Goal: Task Accomplishment & Management: Manage account settings

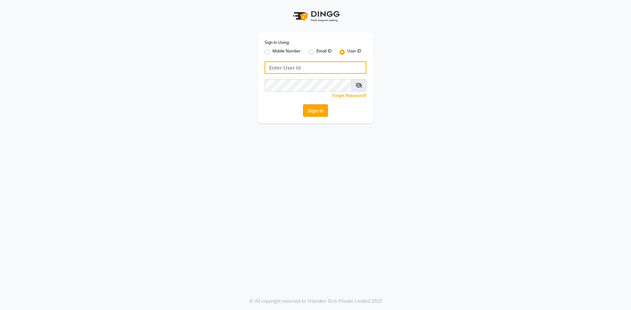
type input "e3750-01"
click at [320, 113] on button "Sign In" at bounding box center [315, 110] width 25 height 12
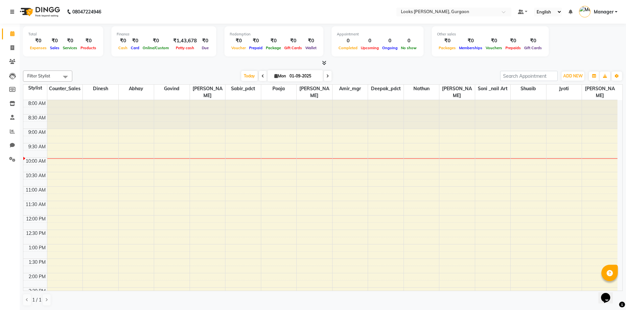
click at [13, 11] on icon at bounding box center [12, 12] width 4 height 5
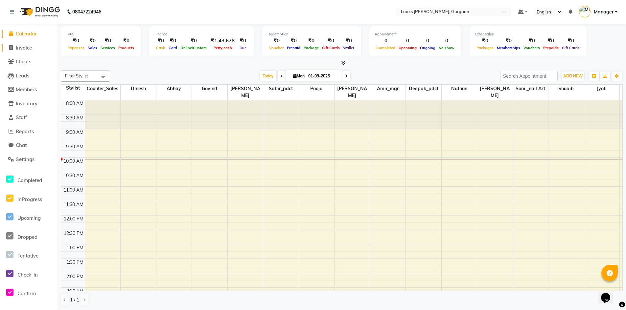
click at [25, 49] on span "Invoice" at bounding box center [24, 48] width 16 height 6
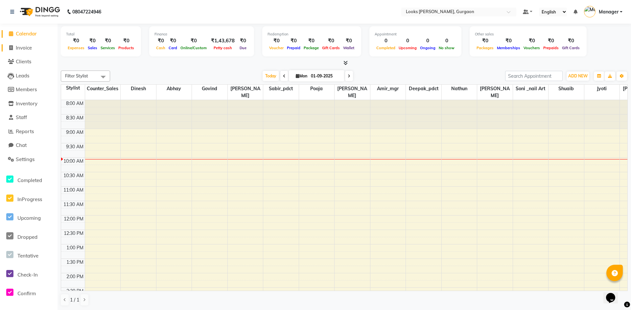
select select "service"
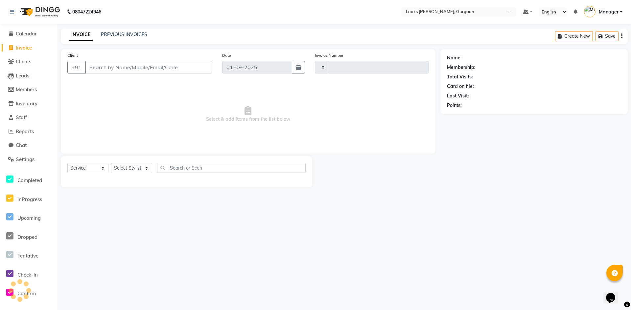
type input "1439"
select select "8452"
click at [26, 33] on span "Calendar" at bounding box center [26, 34] width 21 height 6
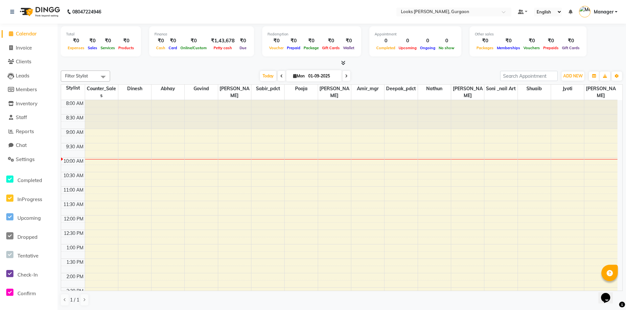
click at [343, 62] on icon at bounding box center [343, 62] width 4 height 5
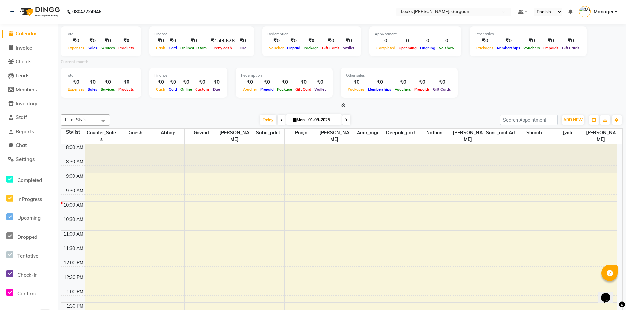
click at [29, 34] on span "Calendar" at bounding box center [26, 34] width 21 height 6
click at [344, 106] on icon at bounding box center [343, 105] width 4 height 5
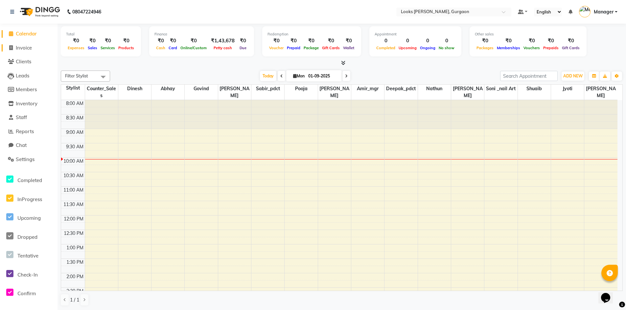
click at [34, 47] on link "Invoice" at bounding box center [29, 48] width 54 height 8
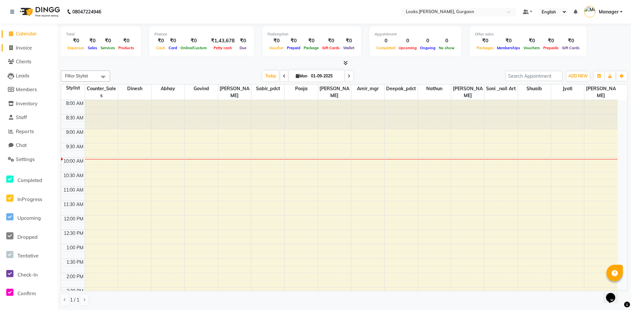
select select "service"
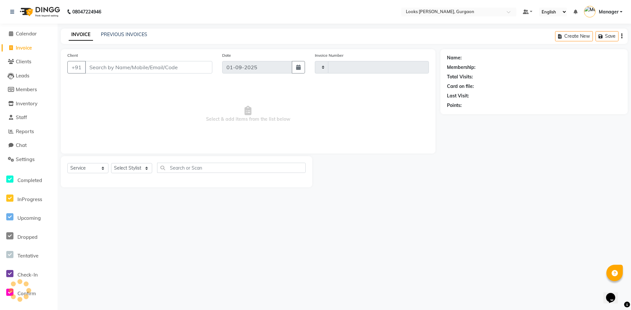
type input "1439"
select select "8452"
click at [129, 35] on link "PREVIOUS INVOICES" at bounding box center [124, 35] width 46 height 6
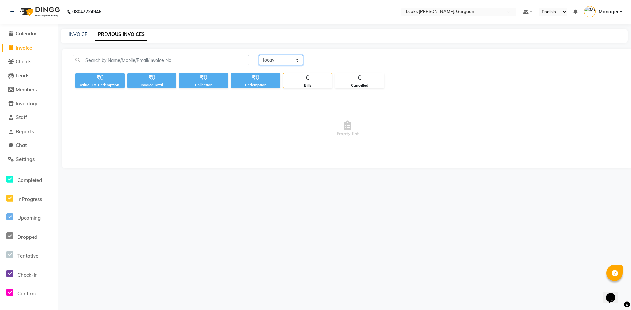
click at [299, 57] on select "[DATE] [DATE] Custom Range" at bounding box center [281, 60] width 44 height 10
select select "range"
click at [259, 55] on select "[DATE] [DATE] Custom Range" at bounding box center [281, 60] width 44 height 10
click at [342, 59] on input "01-09-2025" at bounding box center [334, 60] width 46 height 9
select select "9"
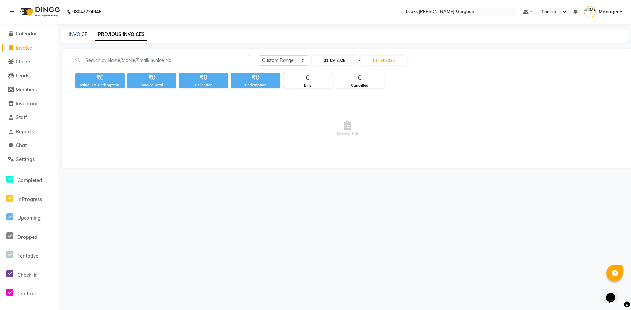
select select "2025"
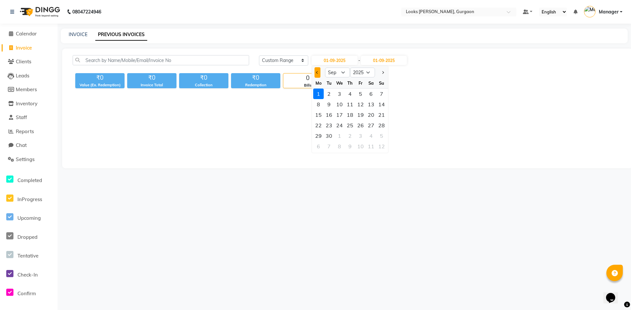
click at [317, 73] on span "Previous month" at bounding box center [317, 72] width 3 height 3
select select "8"
click at [360, 93] on div "1" at bounding box center [360, 94] width 11 height 11
type input "[DATE]"
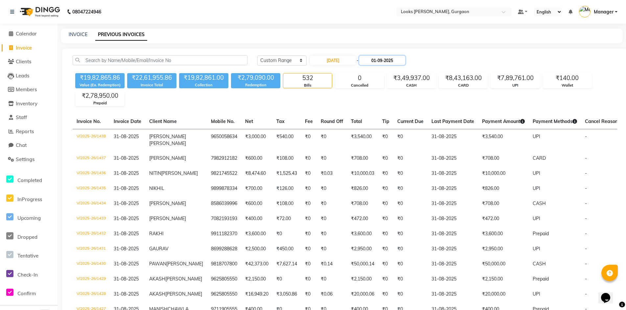
click at [390, 62] on input "01-09-2025" at bounding box center [382, 60] width 46 height 9
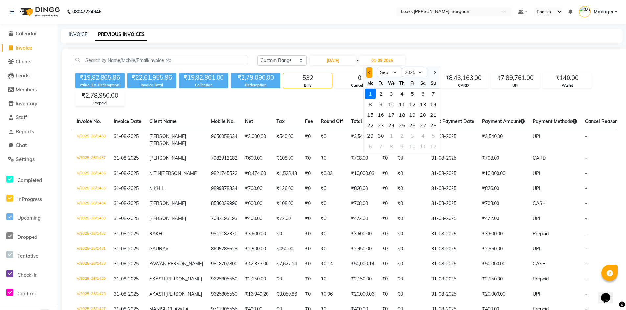
click at [368, 72] on span "Previous month" at bounding box center [369, 72] width 3 height 3
select select "8"
click at [432, 136] on div "31" at bounding box center [433, 136] width 11 height 11
type input "31-08-2025"
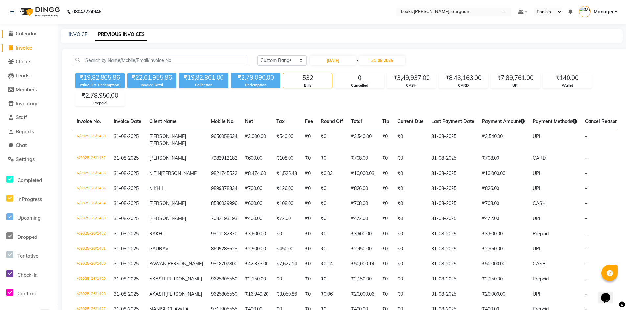
click at [23, 35] on span "Calendar" at bounding box center [26, 34] width 21 height 6
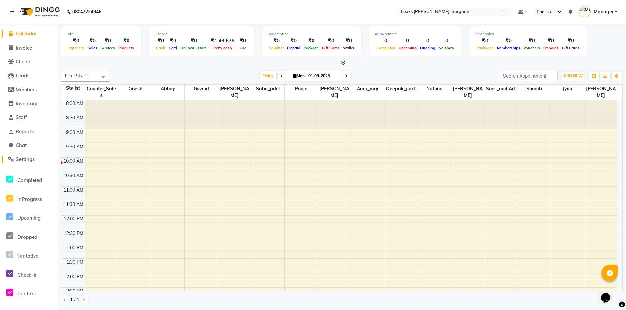
click at [32, 161] on span "Settings" at bounding box center [25, 159] width 19 height 6
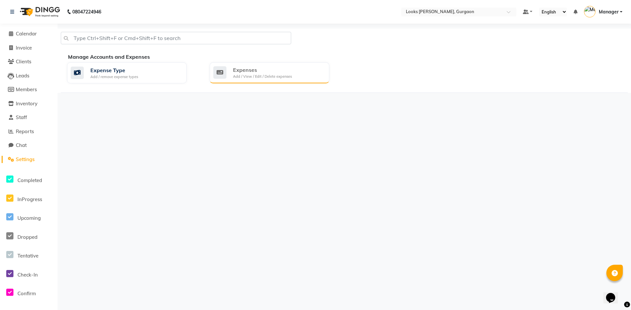
click at [267, 67] on div "Expenses" at bounding box center [262, 70] width 59 height 8
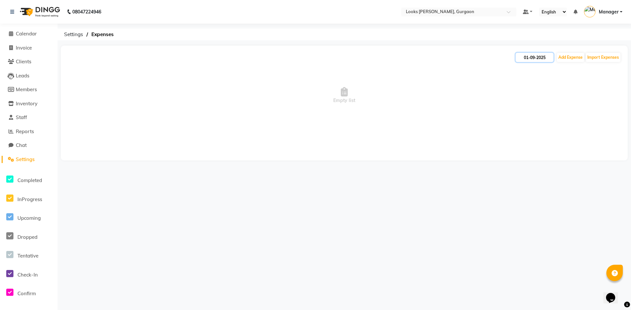
click at [538, 61] on input "01-09-2025" at bounding box center [534, 57] width 38 height 9
select select "9"
select select "2025"
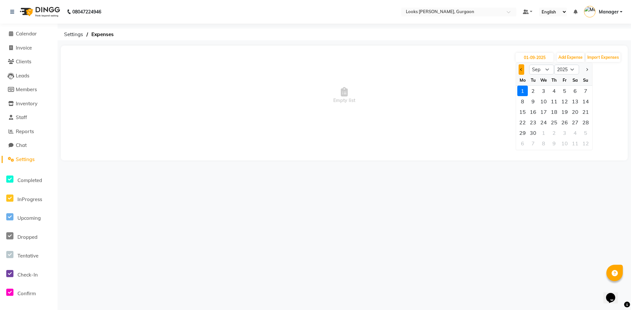
click at [521, 73] on button "Previous month" at bounding box center [521, 69] width 6 height 11
select select "8"
click at [586, 132] on div "31" at bounding box center [585, 133] width 11 height 11
type input "31-08-2025"
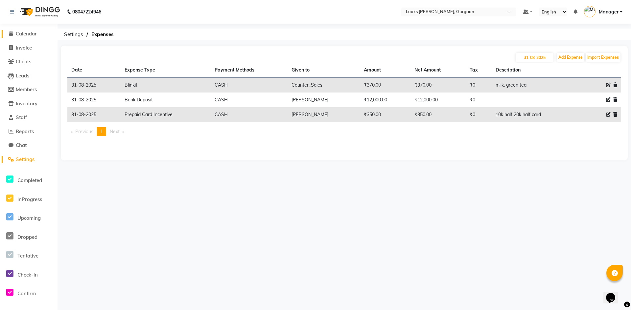
click at [31, 35] on span "Calendar" at bounding box center [26, 34] width 21 height 6
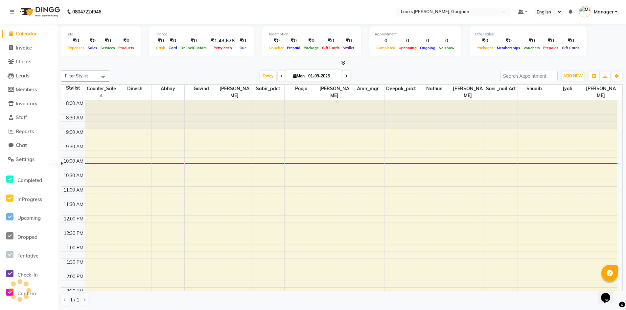
scroll to position [58, 0]
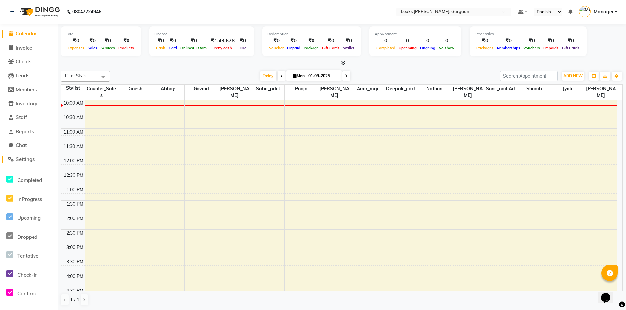
click at [24, 159] on span "Settings" at bounding box center [25, 159] width 19 height 6
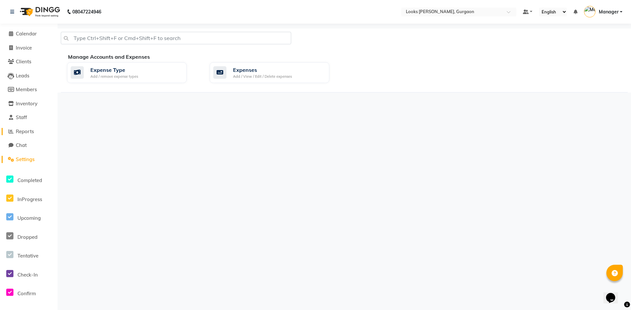
click at [28, 131] on span "Reports" at bounding box center [25, 131] width 18 height 6
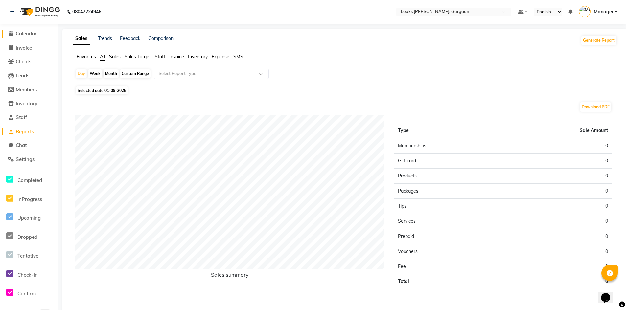
click at [26, 34] on span "Calendar" at bounding box center [26, 34] width 21 height 6
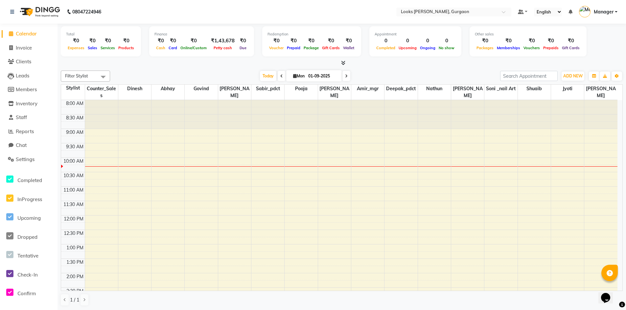
click at [32, 32] on span "Calendar" at bounding box center [26, 34] width 21 height 6
click at [24, 158] on span "Settings" at bounding box center [25, 159] width 19 height 6
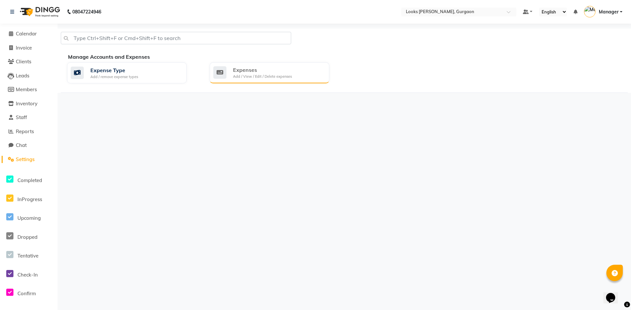
click at [262, 69] on div "Expenses" at bounding box center [262, 70] width 59 height 8
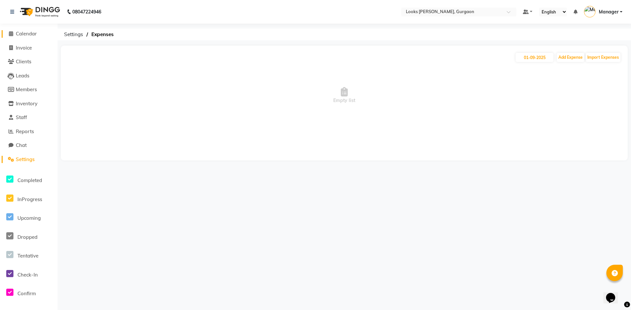
click at [30, 33] on span "Calendar" at bounding box center [26, 34] width 21 height 6
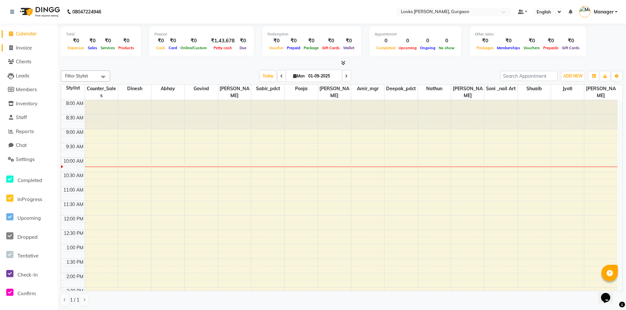
click at [29, 48] on span "Invoice" at bounding box center [24, 48] width 16 height 6
select select "service"
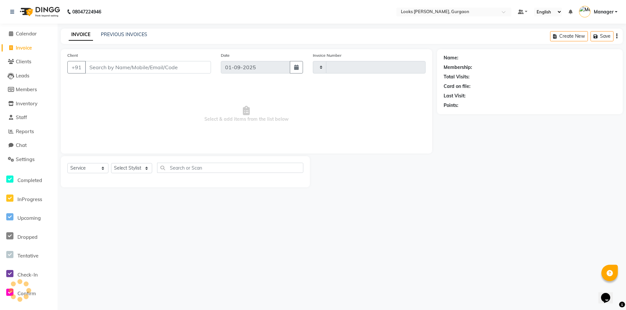
type input "1439"
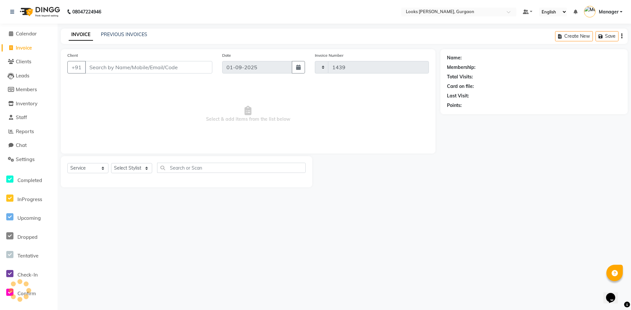
select select "8452"
click at [115, 32] on link "PREVIOUS INVOICES" at bounding box center [124, 35] width 46 height 6
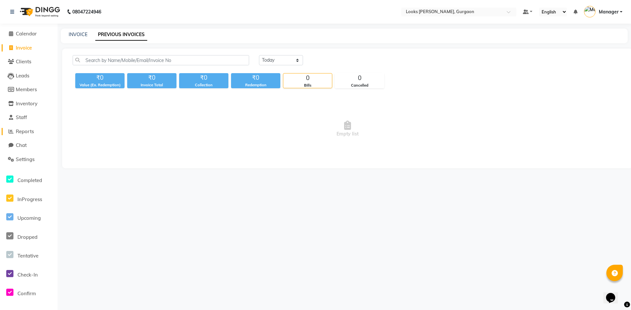
click at [29, 133] on span "Reports" at bounding box center [25, 131] width 18 height 6
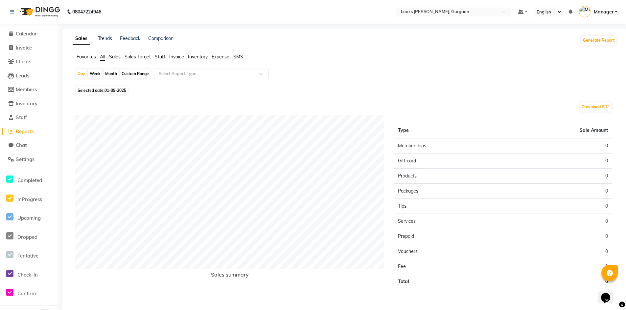
click at [162, 56] on span "Staff" at bounding box center [160, 57] width 11 height 6
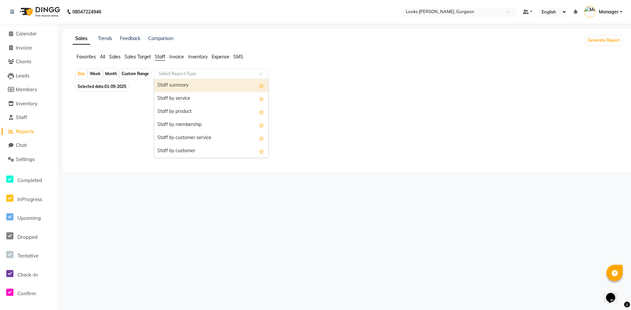
click at [162, 72] on input "text" at bounding box center [204, 74] width 95 height 7
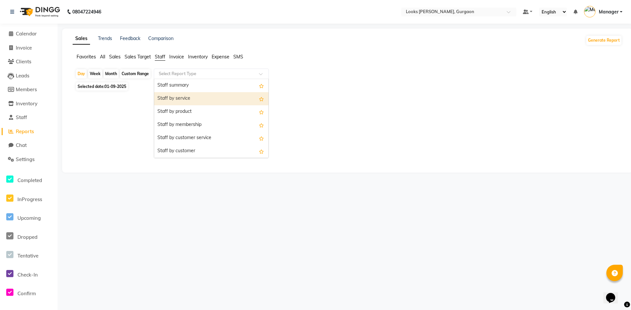
click at [172, 101] on div "Staff by service" at bounding box center [211, 98] width 114 height 13
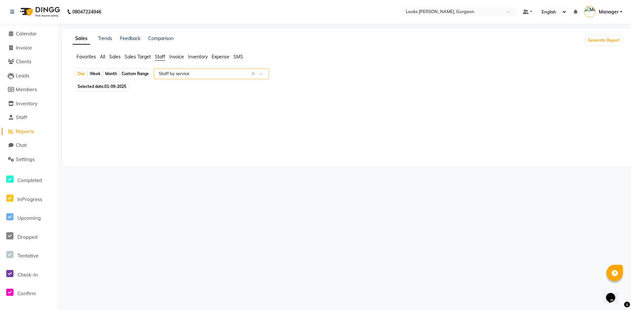
click at [173, 75] on input "text" at bounding box center [204, 74] width 95 height 7
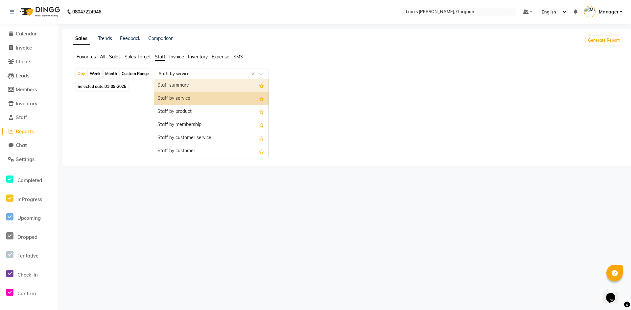
click at [182, 84] on div "Staff summary" at bounding box center [211, 85] width 114 height 13
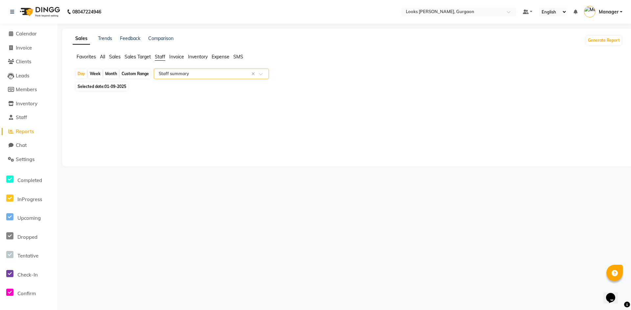
click at [116, 86] on span "01-09-2025" at bounding box center [115, 86] width 22 height 5
select select "9"
select select "2025"
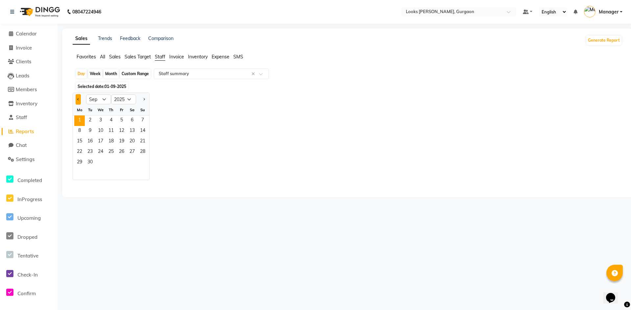
click at [79, 100] on button "Previous month" at bounding box center [78, 99] width 5 height 11
select select "8"
click at [145, 160] on span "31" at bounding box center [142, 163] width 11 height 11
select select "filtered_report"
select select "csv"
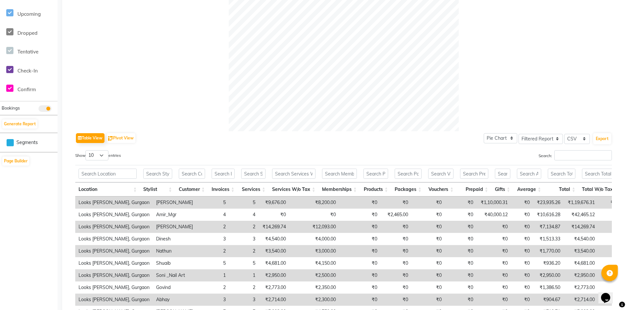
scroll to position [230, 0]
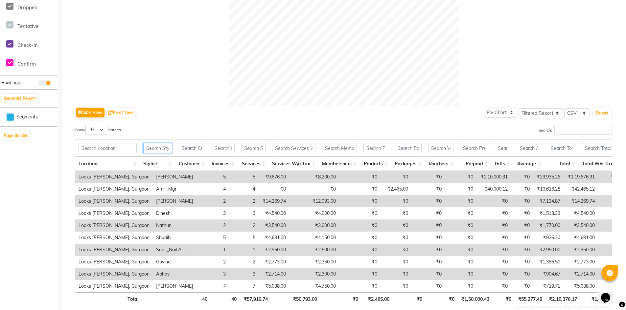
click at [153, 149] on input "text" at bounding box center [157, 148] width 29 height 10
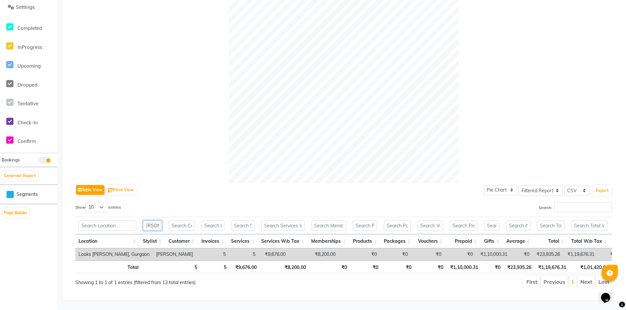
scroll to position [0, 3]
type input "a"
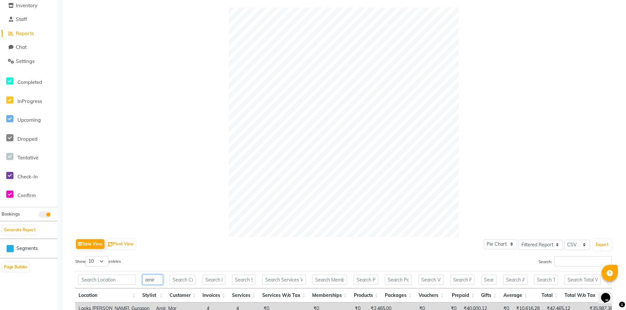
scroll to position [0, 0]
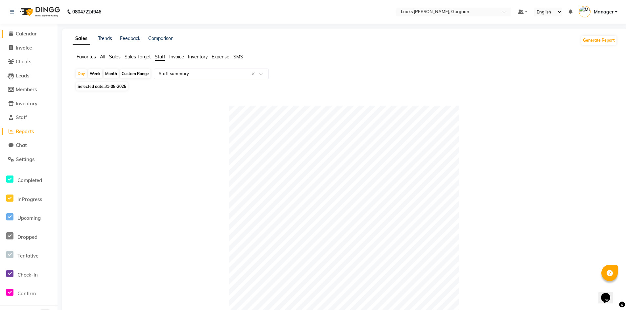
type input "amir"
click at [25, 33] on span "Calendar" at bounding box center [26, 34] width 21 height 6
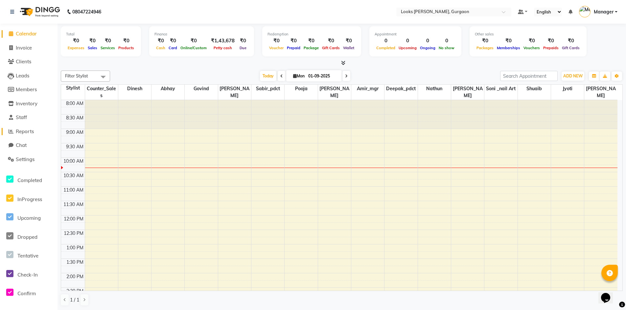
click at [26, 133] on span "Reports" at bounding box center [25, 131] width 18 height 6
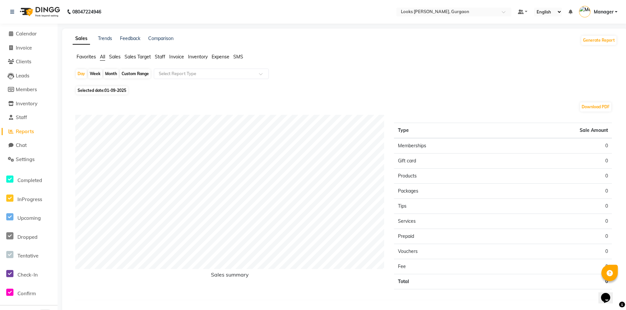
click at [158, 55] on span "Staff" at bounding box center [160, 57] width 11 height 6
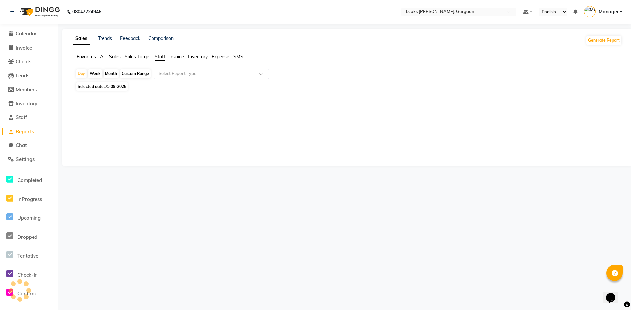
click at [170, 74] on input "text" at bounding box center [204, 74] width 95 height 7
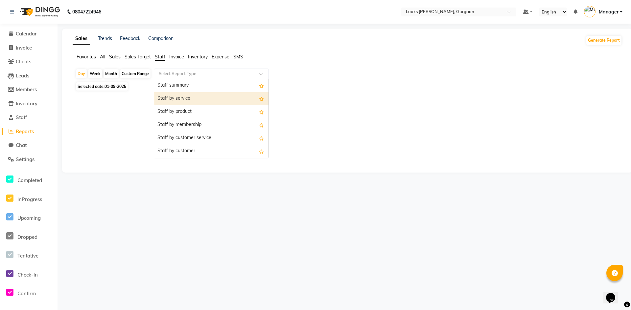
click at [172, 98] on div "Staff by service" at bounding box center [211, 98] width 114 height 13
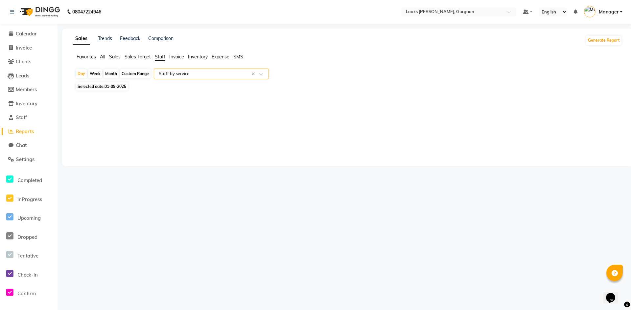
click at [164, 75] on input "text" at bounding box center [204, 74] width 95 height 7
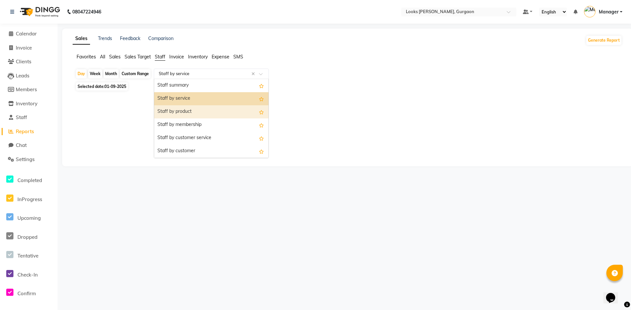
click at [176, 108] on div "Staff by product" at bounding box center [211, 111] width 114 height 13
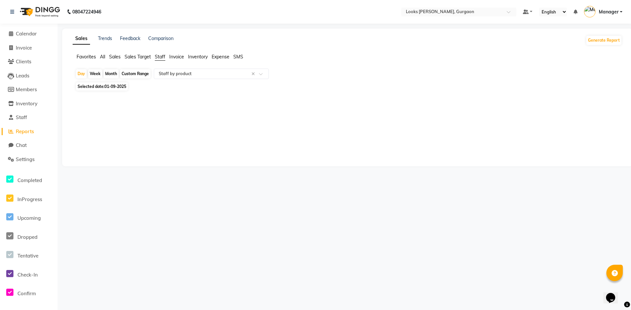
click at [124, 86] on span "01-09-2025" at bounding box center [115, 86] width 22 height 5
select select "9"
select select "2025"
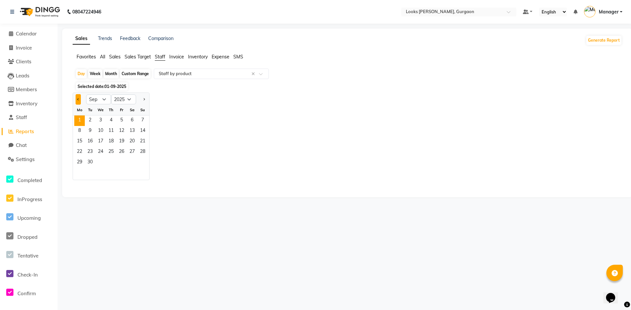
drag, startPoint x: 79, startPoint y: 102, endPoint x: 85, endPoint y: 108, distance: 9.1
click at [80, 102] on button "Previous month" at bounding box center [78, 99] width 5 height 11
select select "8"
click at [143, 161] on span "31" at bounding box center [142, 163] width 11 height 11
select select "filtered_report"
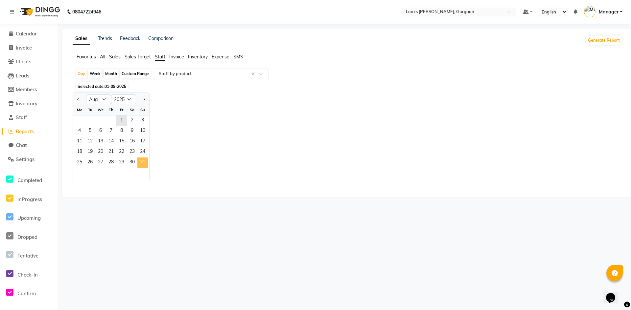
select select "csv"
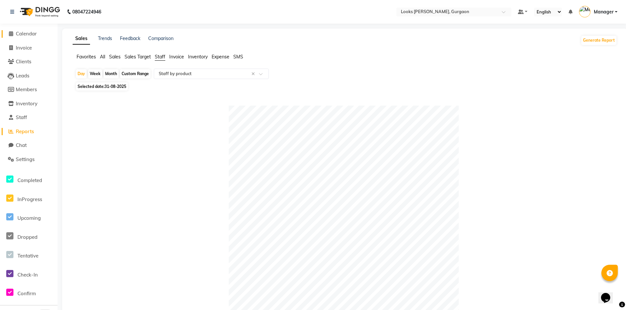
click at [25, 34] on span "Calendar" at bounding box center [26, 34] width 21 height 6
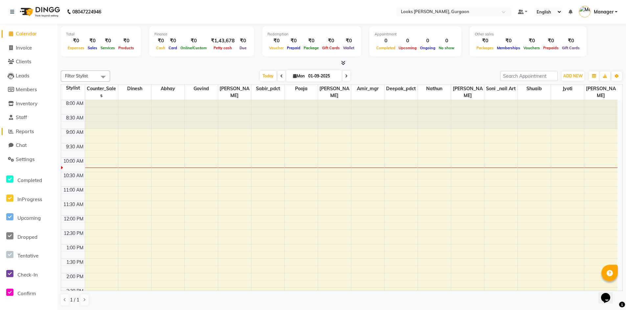
click at [25, 131] on span "Reports" at bounding box center [25, 131] width 18 height 6
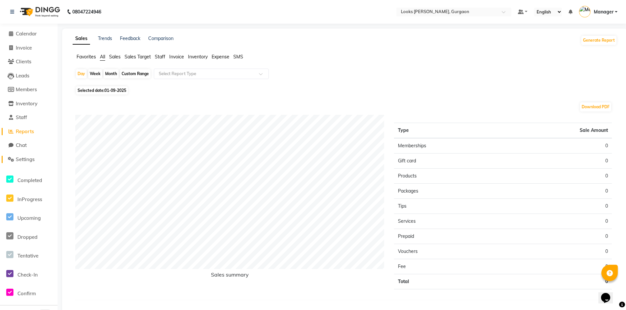
click at [24, 160] on span "Settings" at bounding box center [25, 159] width 19 height 6
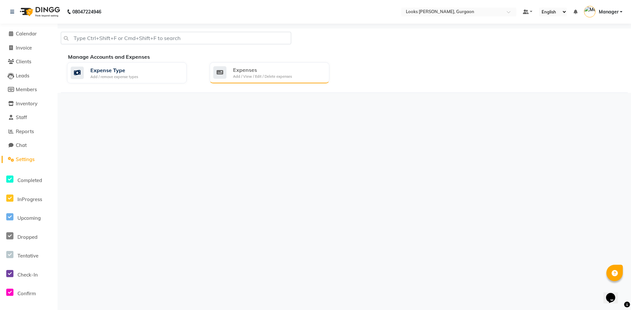
click at [247, 81] on div "Expenses Add / View / Edit / Delete expenses" at bounding box center [270, 72] width 120 height 21
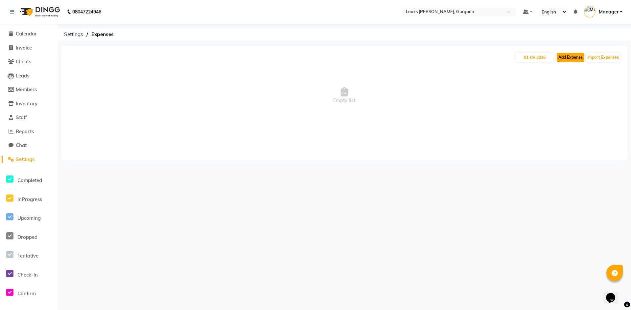
click at [574, 60] on button "Add Expense" at bounding box center [571, 57] width 28 height 9
select select "1"
select select "7576"
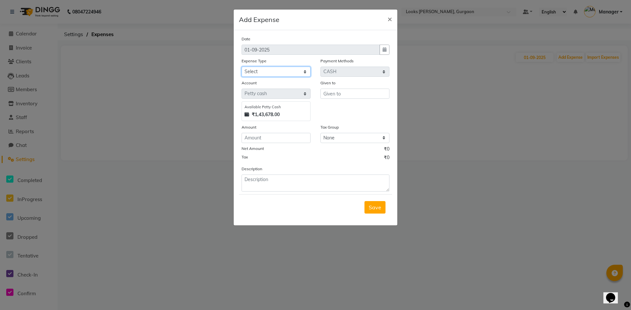
click at [299, 73] on select "Select Bank Deposit Blinkit Cash Handover Client ordered food Client Refund Agn…" at bounding box center [275, 72] width 69 height 10
select select "24169"
click at [241, 67] on select "Select Bank Deposit Blinkit Cash Handover Client ordered food Client Refund Agn…" at bounding box center [275, 72] width 69 height 10
click at [342, 94] on input "text" at bounding box center [354, 94] width 69 height 10
click at [353, 108] on ngb-highlight "Ami r_mgr" at bounding box center [341, 107] width 24 height 7
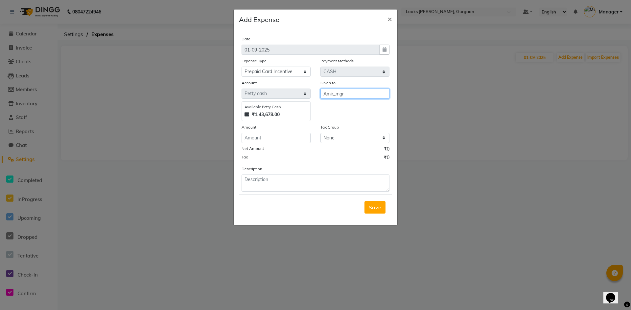
type input "Amir_mgr"
click at [277, 141] on input "number" at bounding box center [275, 138] width 69 height 10
type input "650"
click at [291, 181] on textarea at bounding box center [315, 183] width 148 height 17
type textarea "10k,10k,20k [DATE]"
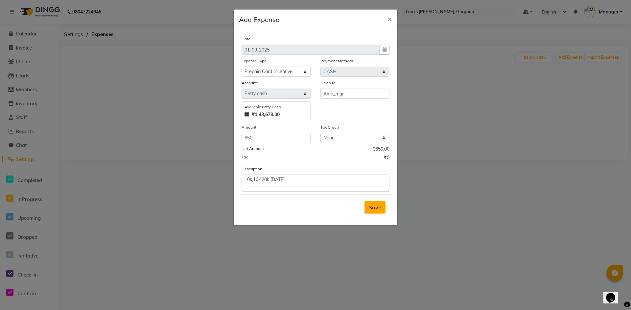
click at [379, 210] on span "Save" at bounding box center [375, 207] width 12 height 7
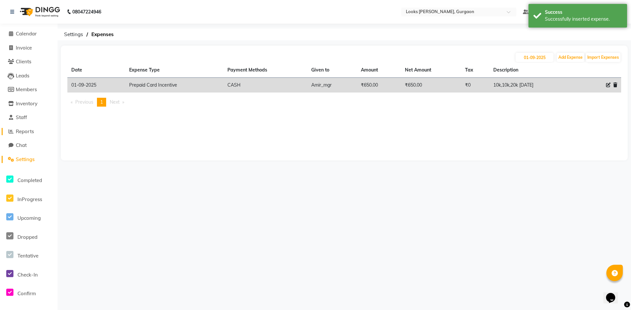
click at [26, 131] on span "Reports" at bounding box center [25, 131] width 18 height 6
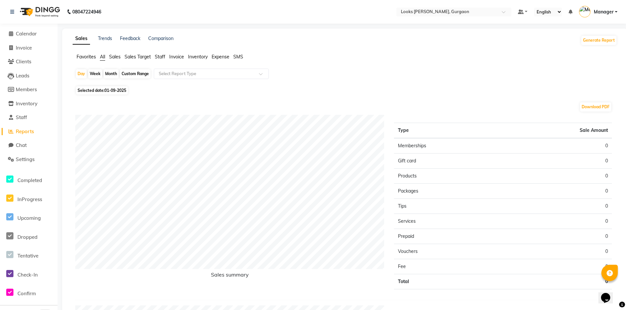
click at [160, 57] on span "Staff" at bounding box center [160, 57] width 11 height 6
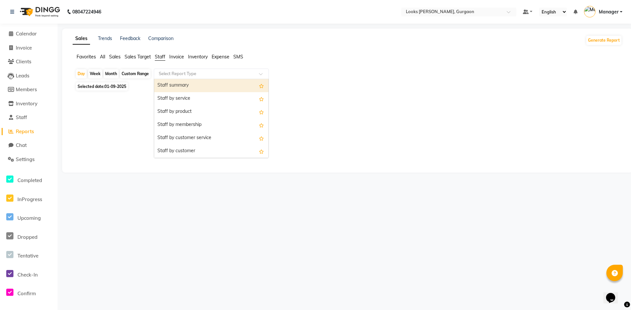
click at [178, 71] on input "text" at bounding box center [204, 74] width 95 height 7
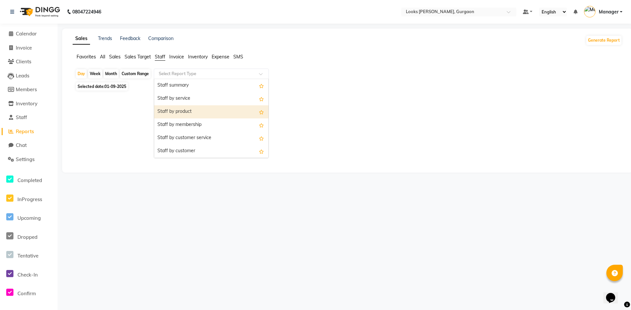
click at [178, 110] on div "Staff by product" at bounding box center [211, 111] width 114 height 13
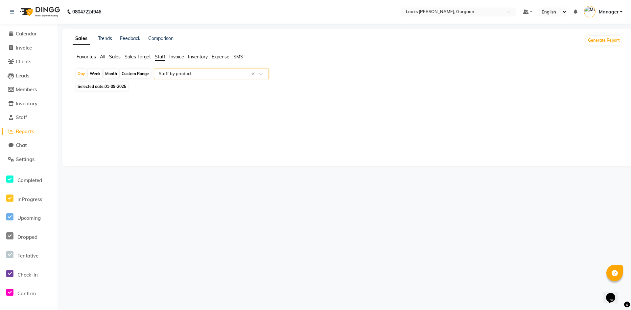
click at [110, 88] on span "01-09-2025" at bounding box center [115, 86] width 22 height 5
select select "9"
select select "2025"
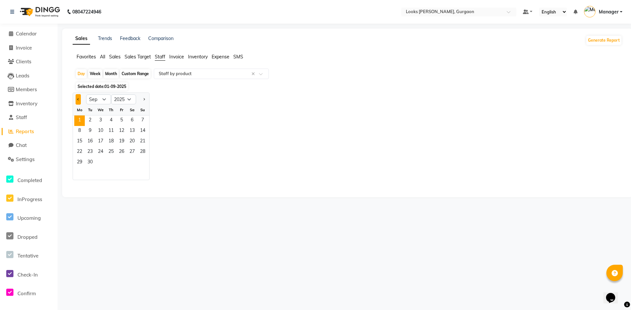
click at [78, 99] on span "Previous month" at bounding box center [78, 99] width 2 height 2
select select "8"
click at [141, 164] on span "31" at bounding box center [142, 163] width 11 height 11
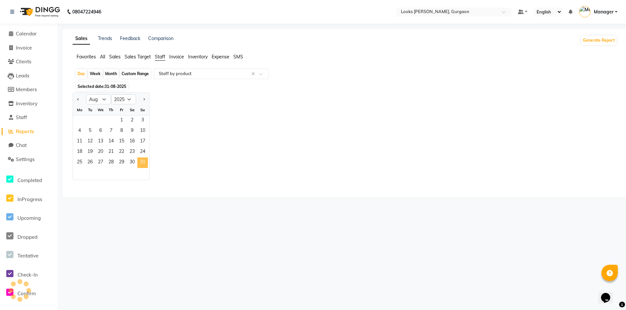
select select "filtered_report"
select select "csv"
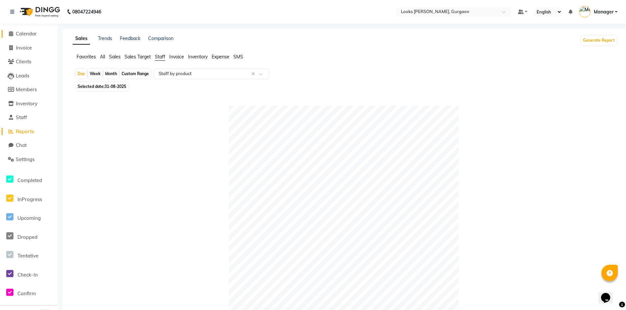
click at [25, 34] on span "Calendar" at bounding box center [26, 34] width 21 height 6
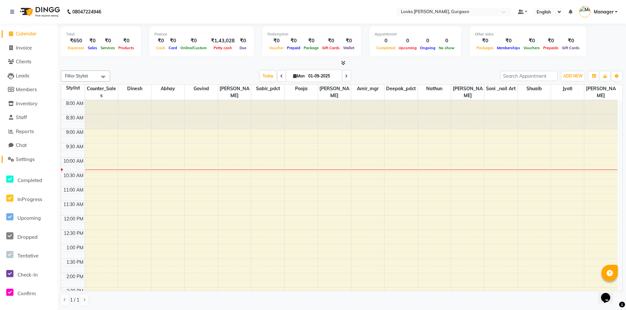
click at [27, 161] on span "Settings" at bounding box center [25, 159] width 19 height 6
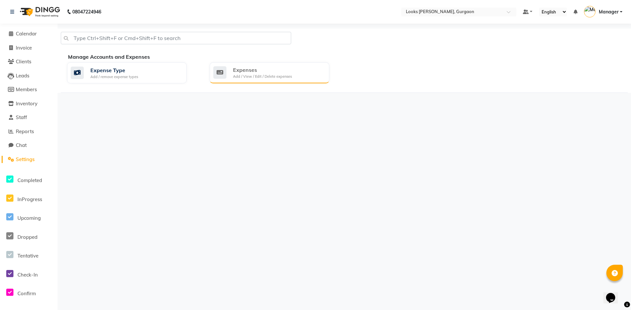
click at [290, 75] on div "Add / View / Edit / Delete expenses" at bounding box center [262, 77] width 59 height 6
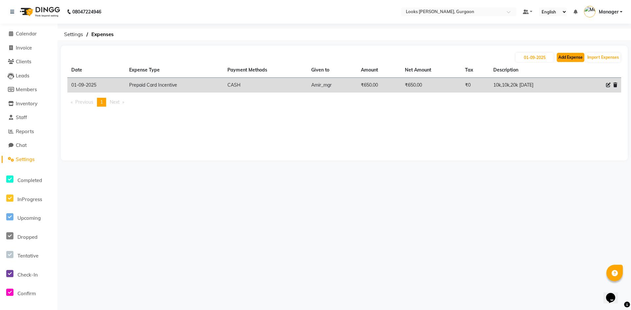
click at [572, 57] on button "Add Expense" at bounding box center [571, 57] width 28 height 9
select select "1"
select select "7576"
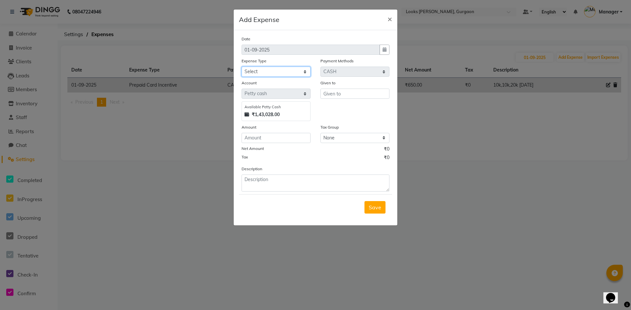
click at [261, 72] on select "Select Bank Deposit Blinkit Cash Handover Client ordered food Client Refund Agn…" at bounding box center [275, 72] width 69 height 10
select select "19910"
click at [241, 67] on select "Select Bank Deposit Blinkit Cash Handover Client ordered food Client Refund Agn…" at bounding box center [275, 72] width 69 height 10
click at [335, 94] on input "text" at bounding box center [354, 94] width 69 height 10
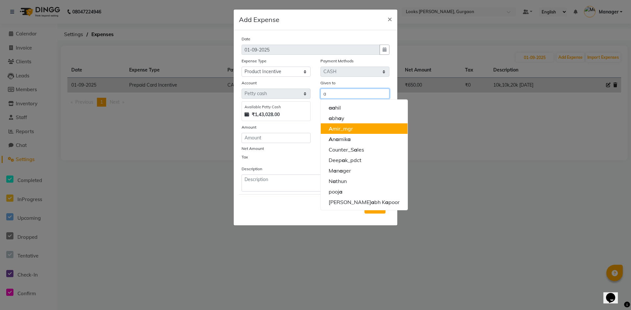
click at [338, 126] on ngb-highlight "A mir_mgr" at bounding box center [341, 128] width 24 height 7
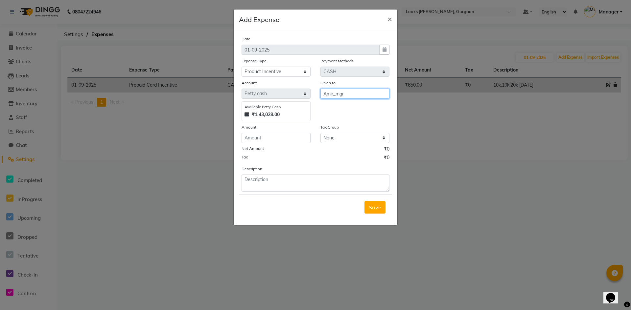
type input "Amir_mgr"
click at [273, 139] on input "number" at bounding box center [275, 138] width 69 height 10
type input "100"
click at [267, 178] on textarea at bounding box center [315, 183] width 148 height 17
click at [289, 181] on textarea at bounding box center [315, 183] width 148 height 17
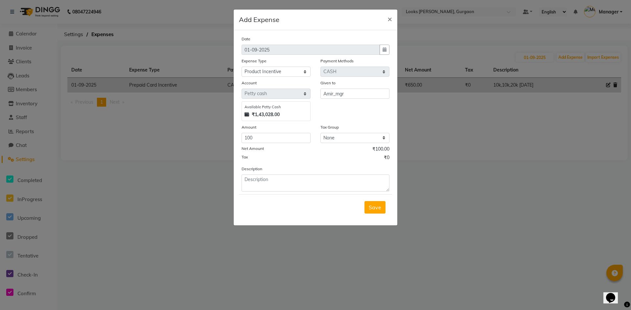
drag, startPoint x: 630, startPoint y: 214, endPoint x: 201, endPoint y: 225, distance: 429.9
click at [201, 225] on ngb-modal-window "Add Expense × Date [DATE] Expense Type Select Bank Deposit Blinkit Cash Handove…" at bounding box center [315, 155] width 631 height 310
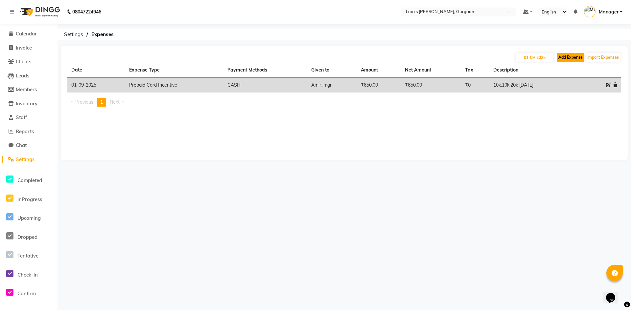
click at [573, 58] on button "Add Expense" at bounding box center [571, 57] width 28 height 9
select select "1"
select select "7576"
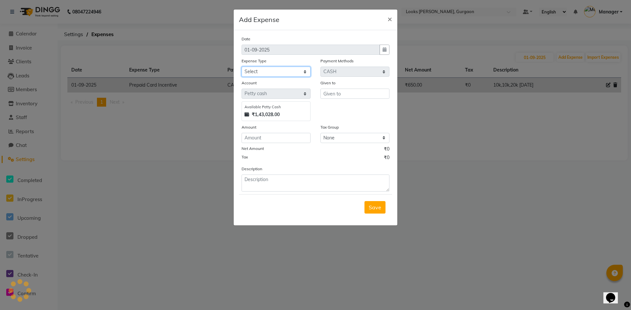
click at [295, 72] on select "Select Bank Deposit Blinkit Cash Handover Client ordered food Client Refund Agn…" at bounding box center [275, 72] width 69 height 10
select select "19910"
click at [241, 67] on select "Select Bank Deposit Blinkit Cash Handover Client ordered food Client Refund Agn…" at bounding box center [275, 72] width 69 height 10
click at [335, 93] on input "text" at bounding box center [354, 94] width 69 height 10
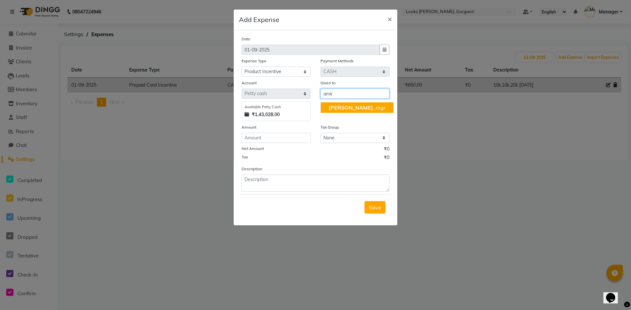
click at [331, 111] on span "[PERSON_NAME]" at bounding box center [351, 107] width 44 height 7
type input "Amir_mgr"
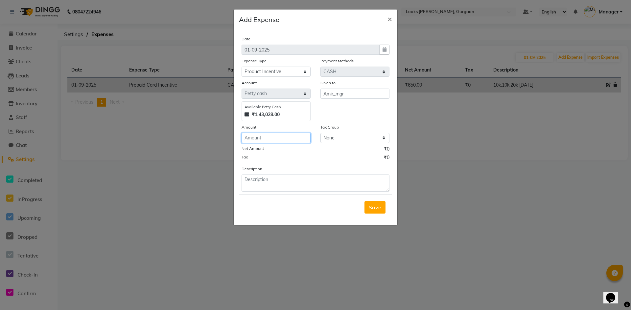
click at [272, 139] on input "number" at bounding box center [275, 138] width 69 height 10
type input "100"
click at [290, 180] on textarea at bounding box center [315, 183] width 148 height 17
type textarea "31-08-2025"
click at [378, 209] on span "Save" at bounding box center [375, 207] width 12 height 7
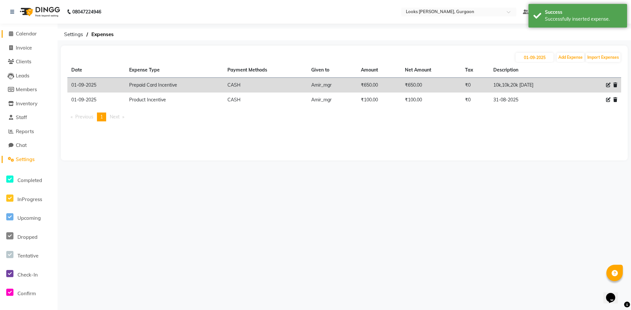
click at [25, 35] on span "Calendar" at bounding box center [26, 34] width 21 height 6
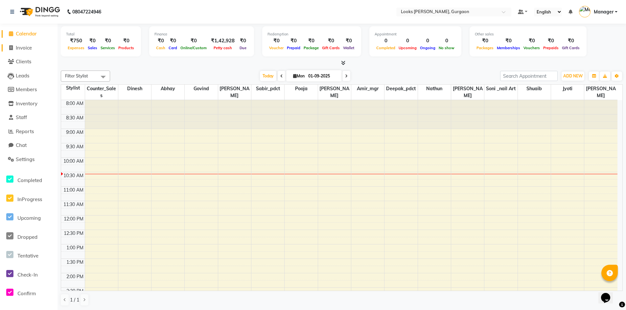
click at [27, 47] on span "Invoice" at bounding box center [24, 48] width 16 height 6
select select "service"
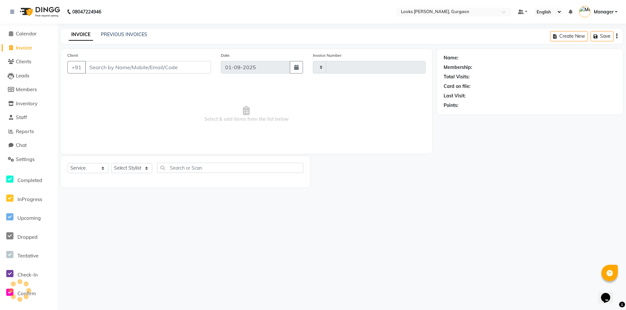
type input "1439"
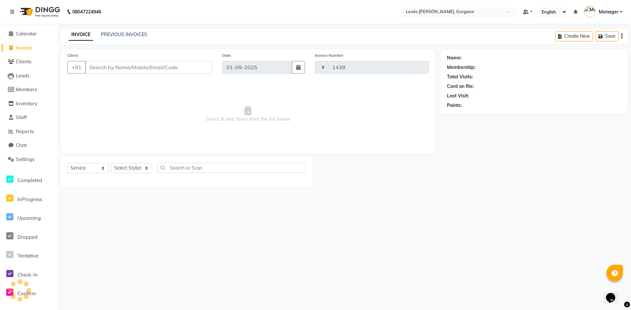
select select "8452"
click at [26, 34] on span "Calendar" at bounding box center [26, 34] width 21 height 6
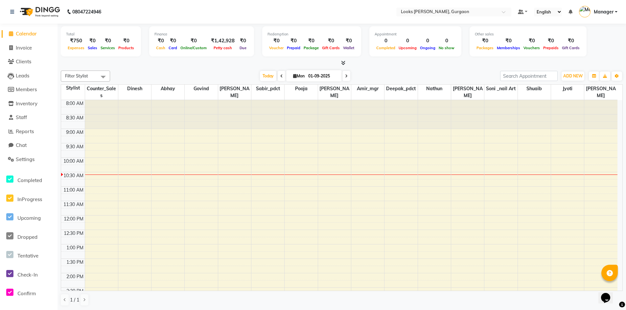
click at [26, 34] on span "Calendar" at bounding box center [26, 34] width 21 height 6
click at [28, 49] on span "Invoice" at bounding box center [24, 48] width 16 height 6
select select "service"
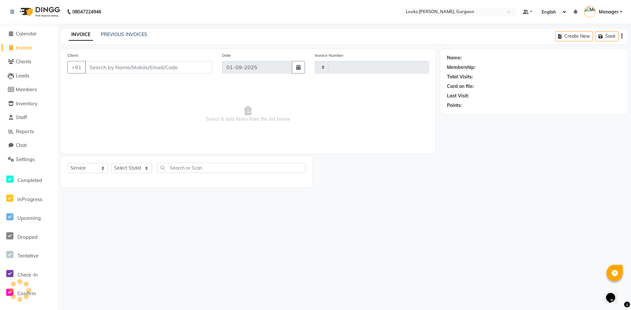
type input "1439"
select select "8452"
click at [117, 66] on input "Client" at bounding box center [148, 67] width 127 height 12
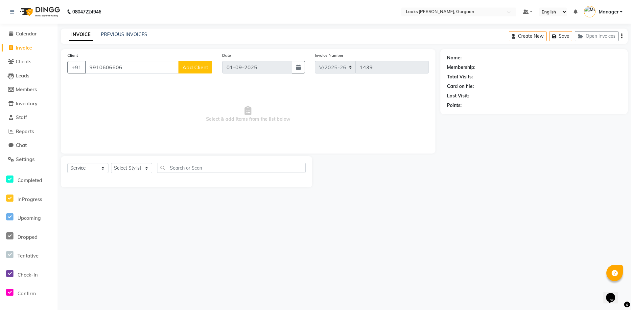
type input "9910606606"
click at [196, 70] on span "Add Client" at bounding box center [195, 67] width 26 height 7
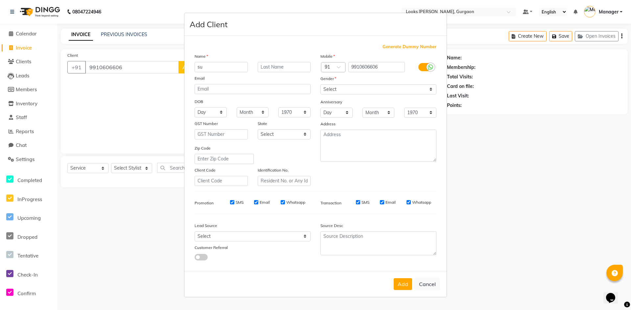
type input "s"
type input "[PERSON_NAME]"
click at [272, 67] on input "text" at bounding box center [284, 67] width 53 height 10
type input "chaudhary"
click at [197, 67] on input "[PERSON_NAME]" at bounding box center [220, 67] width 53 height 10
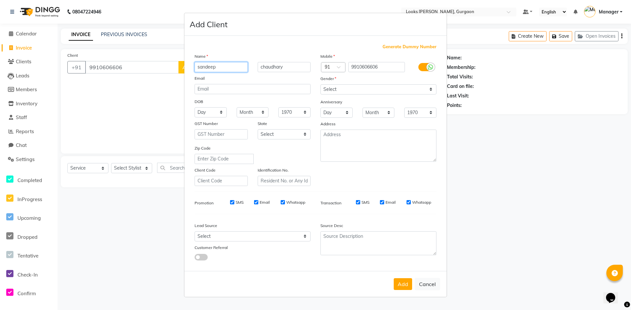
type input "sandeep"
click at [341, 88] on select "Select [DEMOGRAPHIC_DATA] [DEMOGRAPHIC_DATA] Other Prefer Not To Say" at bounding box center [378, 89] width 116 height 10
select select "[DEMOGRAPHIC_DATA]"
click at [320, 84] on select "Select [DEMOGRAPHIC_DATA] [DEMOGRAPHIC_DATA] Other Prefer Not To Say" at bounding box center [378, 89] width 116 height 10
click at [291, 133] on select "Select [GEOGRAPHIC_DATA] [GEOGRAPHIC_DATA] [GEOGRAPHIC_DATA] [GEOGRAPHIC_DATA] …" at bounding box center [284, 134] width 53 height 10
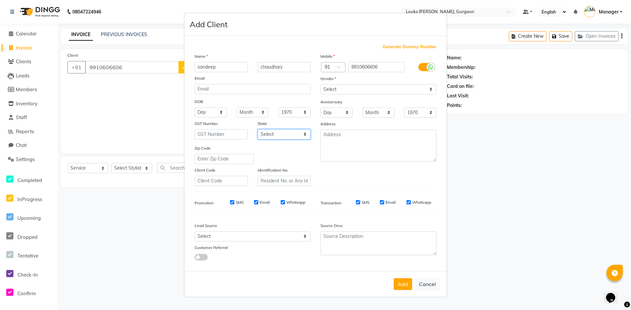
select select "13"
click at [258, 129] on select "Select [GEOGRAPHIC_DATA] [GEOGRAPHIC_DATA] [GEOGRAPHIC_DATA] [GEOGRAPHIC_DATA] …" at bounding box center [284, 134] width 53 height 10
click at [343, 142] on textarea at bounding box center [378, 146] width 116 height 32
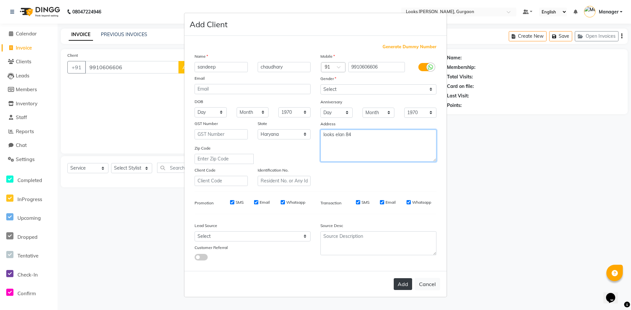
type textarea "looks elan 84"
click at [406, 286] on button "Add" at bounding box center [403, 285] width 18 height 12
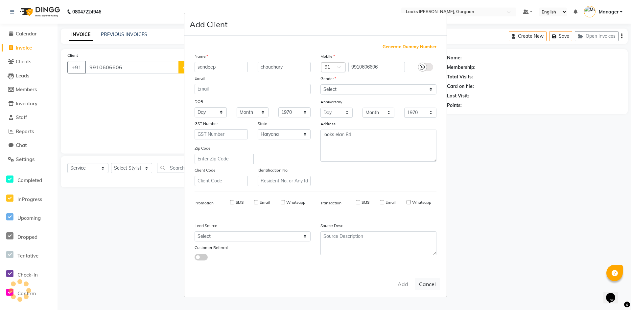
select select
select select "null"
select select
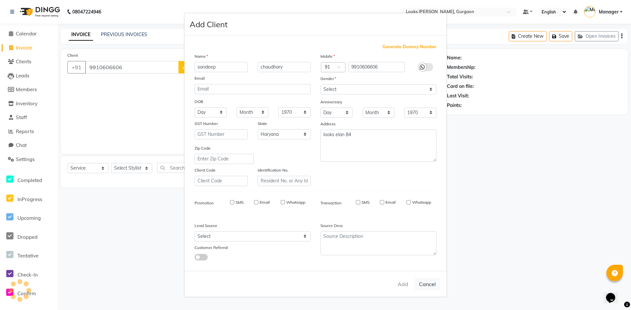
select select
checkbox input "false"
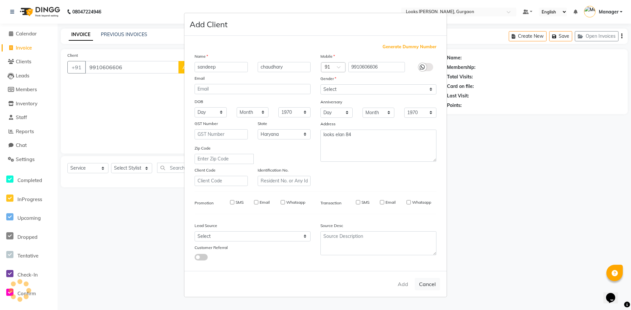
checkbox input "false"
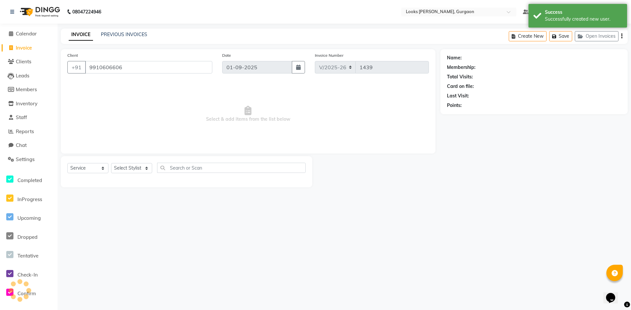
select select "1: Object"
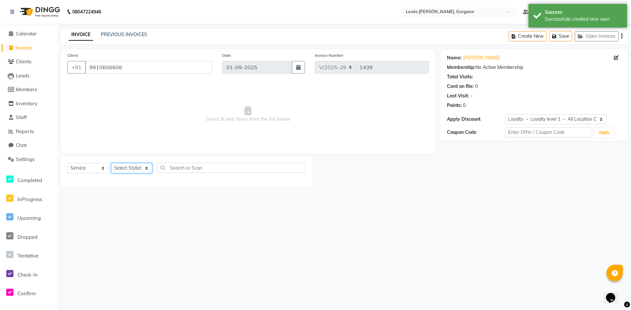
click at [143, 168] on select "Select Stylist [PERSON_NAME] abhay [PERSON_NAME] [PERSON_NAME] Counter_Sales De…" at bounding box center [131, 168] width 41 height 10
select select "82375"
click at [111, 163] on select "Select Stylist [PERSON_NAME] abhay [PERSON_NAME] [PERSON_NAME] Counter_Sales De…" at bounding box center [131, 168] width 41 height 10
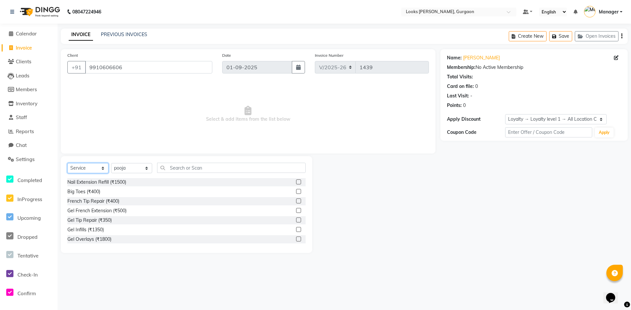
click at [100, 167] on select "Select Service Product Membership Package Voucher Prepaid Gift Card" at bounding box center [87, 168] width 41 height 10
select select "P"
click at [67, 163] on select "Select Service Product Membership Package Voucher Prepaid Gift Card" at bounding box center [87, 168] width 41 height 10
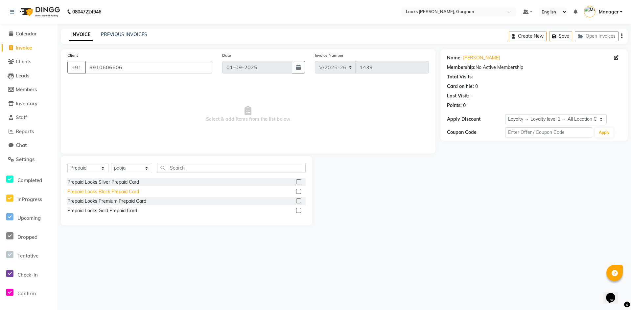
click at [113, 193] on div "Prepaid Looks Black Prepaid Card" at bounding box center [103, 192] width 72 height 7
checkbox input "false"
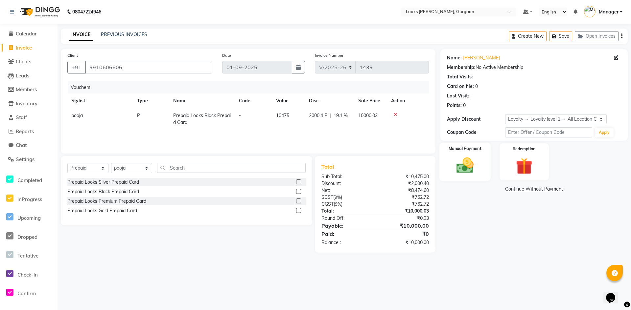
click at [476, 161] on img at bounding box center [465, 166] width 28 height 20
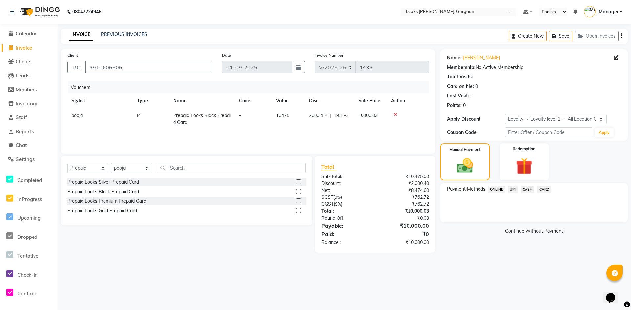
click at [511, 191] on span "UPI" at bounding box center [513, 190] width 10 height 8
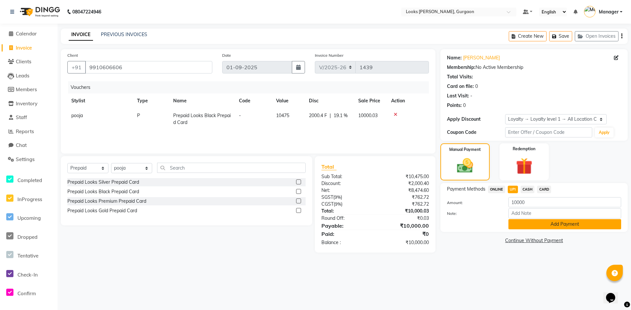
click at [525, 224] on button "Add Payment" at bounding box center [564, 224] width 113 height 10
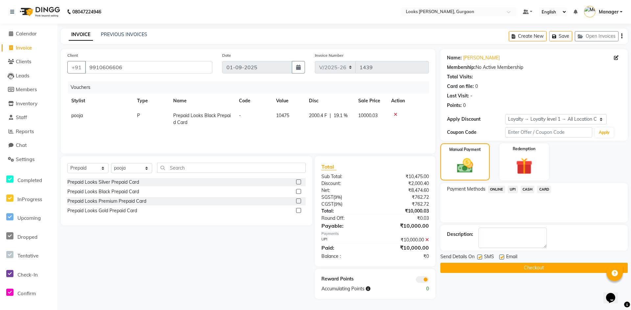
click at [497, 269] on button "Checkout" at bounding box center [533, 268] width 187 height 10
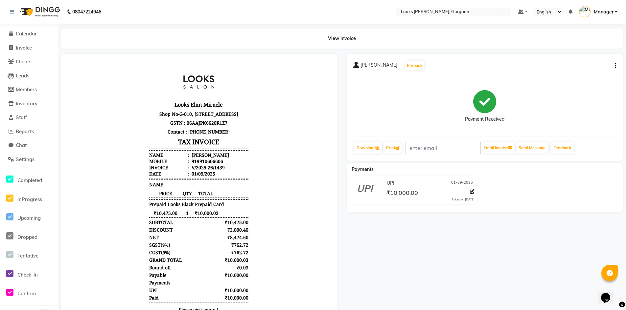
click at [616, 64] on div "[PERSON_NAME] Prebook Payment Received Download Print Email Invoice Send Messag…" at bounding box center [485, 107] width 276 height 107
click at [615, 66] on icon "button" at bounding box center [615, 66] width 1 height 0
click at [602, 66] on div "Edit Item Staff" at bounding box center [590, 66] width 32 height 8
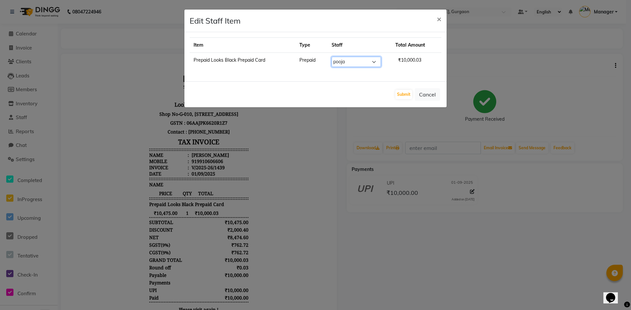
click at [376, 62] on select "Select [PERSON_NAME] [PERSON_NAME] Counter_Sales Deepak_pdct [PERSON_NAME] Mana…" at bounding box center [355, 62] width 49 height 10
select select "85405"
click at [333, 57] on select "Select [PERSON_NAME] [PERSON_NAME] Counter_Sales Deepak_pdct [PERSON_NAME] Mana…" at bounding box center [355, 62] width 49 height 10
click at [407, 94] on button "Submit" at bounding box center [403, 94] width 17 height 9
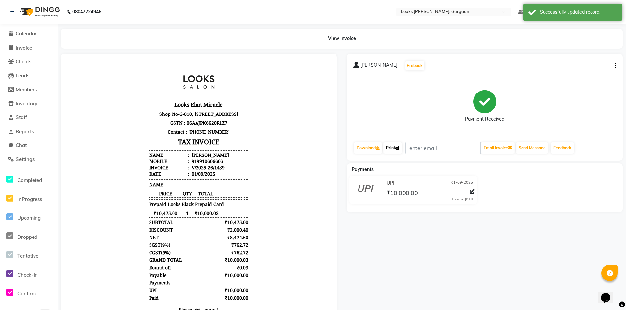
click at [391, 145] on link "Print" at bounding box center [392, 148] width 18 height 11
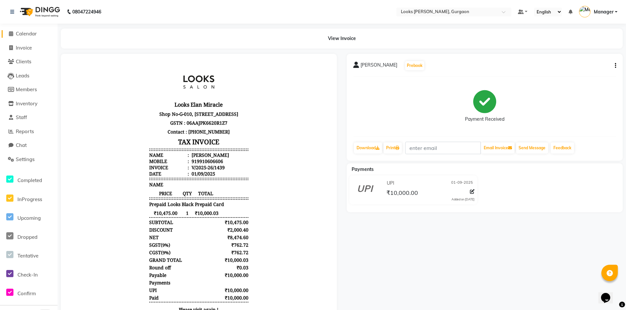
click at [25, 33] on span "Calendar" at bounding box center [26, 34] width 21 height 6
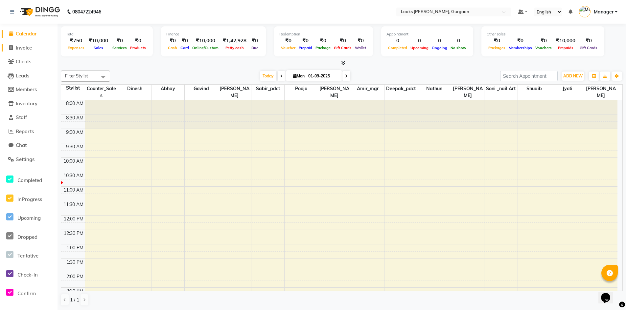
click at [29, 46] on span "Invoice" at bounding box center [24, 48] width 16 height 6
select select "service"
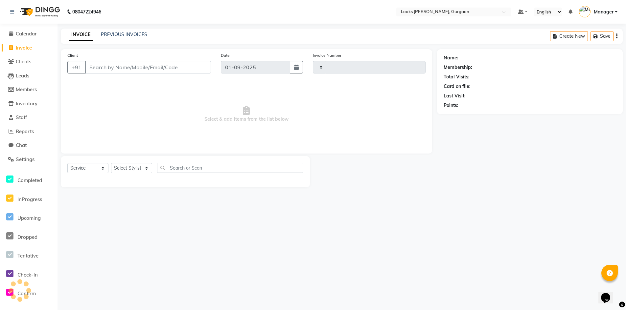
type input "1440"
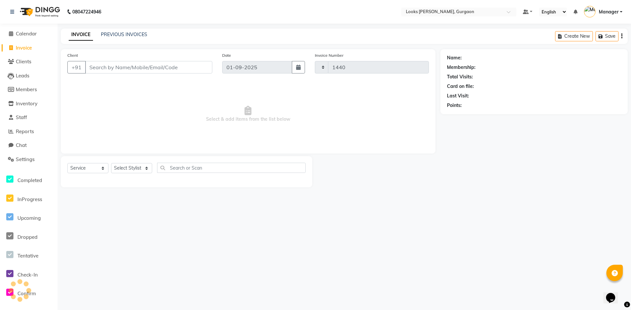
select select "8452"
click at [114, 34] on link "PREVIOUS INVOICES" at bounding box center [124, 35] width 46 height 6
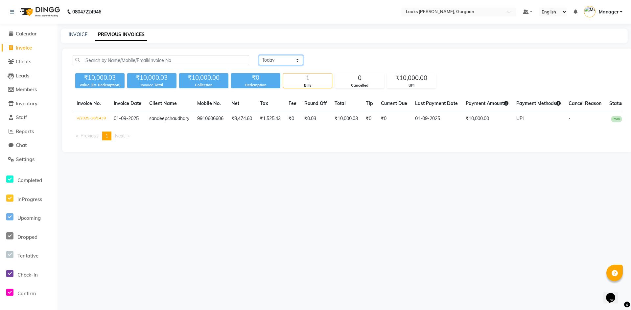
click at [293, 61] on select "[DATE] [DATE] Custom Range" at bounding box center [281, 60] width 44 height 10
select select "range"
click at [259, 55] on select "[DATE] [DATE] Custom Range" at bounding box center [281, 60] width 44 height 10
click at [333, 60] on input "01-09-2025" at bounding box center [334, 60] width 46 height 9
select select "9"
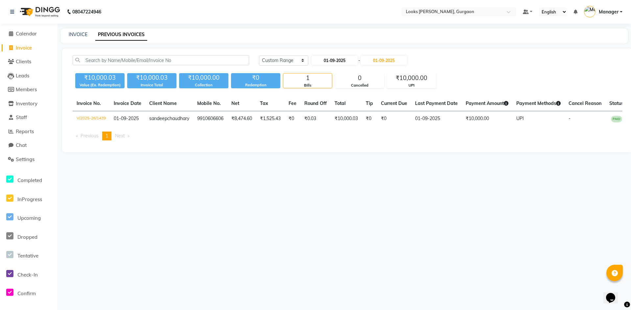
select select "2025"
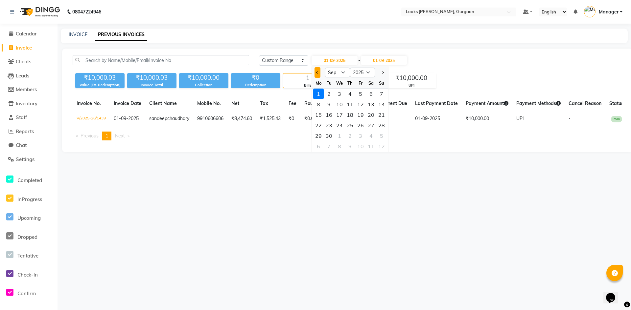
click at [316, 74] on button "Previous month" at bounding box center [317, 72] width 6 height 11
select select "8"
click at [379, 136] on div "31" at bounding box center [381, 136] width 11 height 11
type input "31-08-2025"
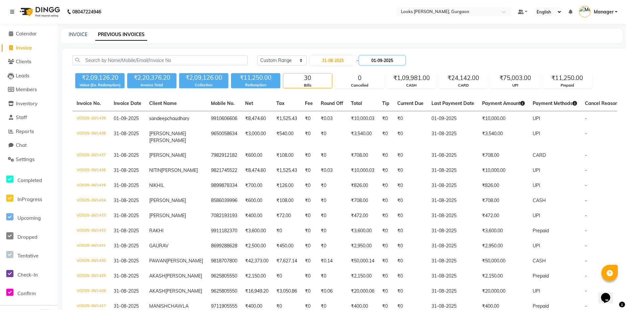
click at [382, 62] on input "01-09-2025" at bounding box center [382, 60] width 46 height 9
select select "9"
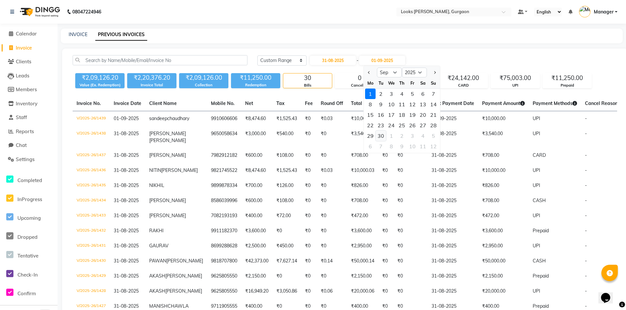
click at [382, 136] on div "30" at bounding box center [381, 136] width 11 height 11
type input "[DATE]"
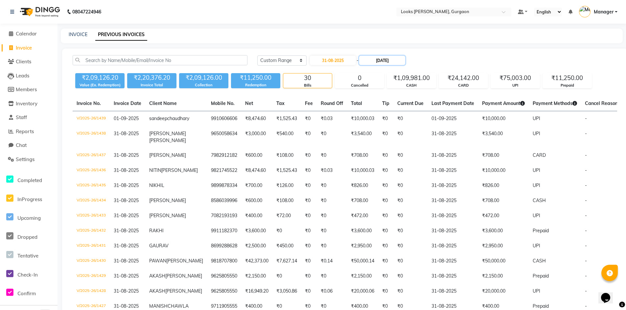
click at [380, 60] on input "[DATE]" at bounding box center [382, 60] width 46 height 9
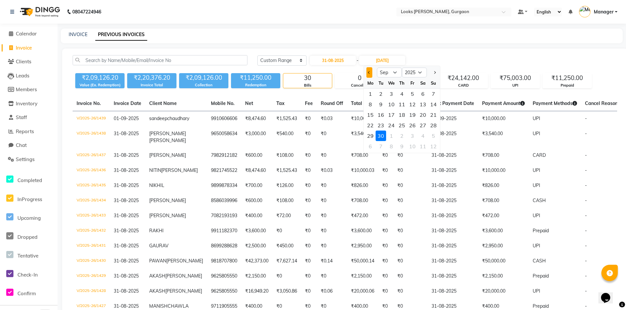
click at [369, 75] on button "Previous month" at bounding box center [369, 72] width 6 height 11
select select "8"
click at [433, 136] on div "31" at bounding box center [433, 136] width 11 height 11
type input "31-08-2025"
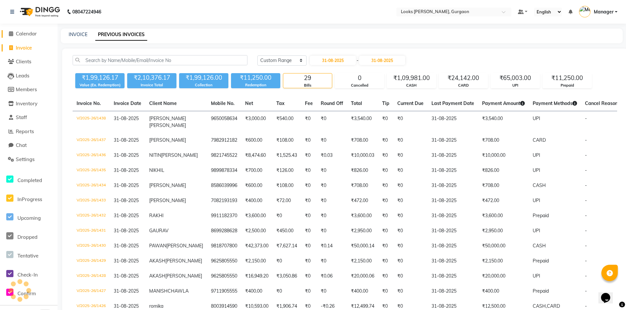
click at [32, 32] on span "Calendar" at bounding box center [26, 34] width 21 height 6
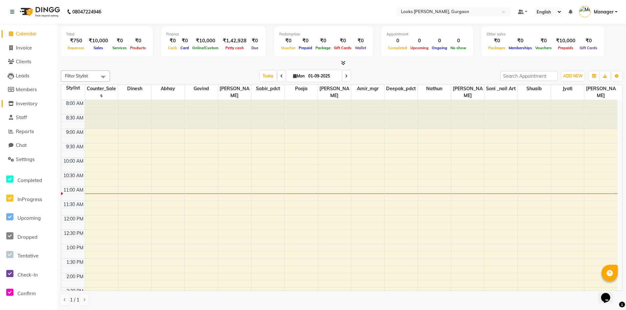
click at [27, 105] on span "Inventory" at bounding box center [27, 104] width 22 height 6
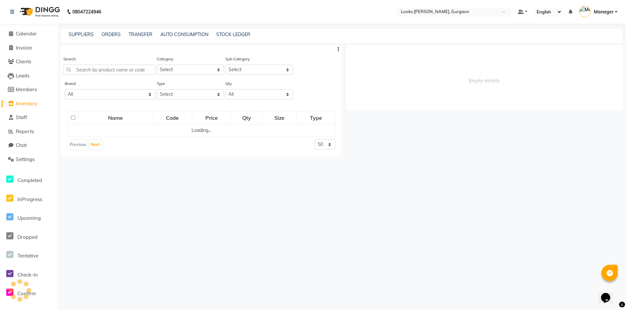
select select
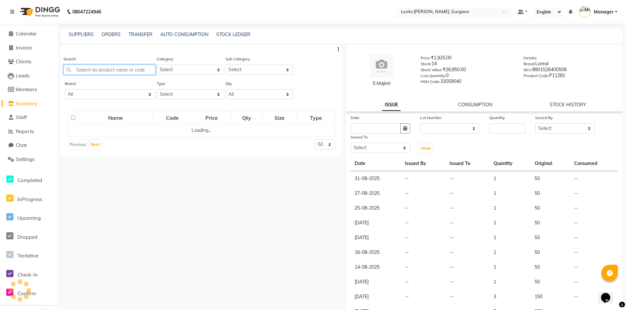
click at [127, 67] on input "text" at bounding box center [109, 70] width 92 height 10
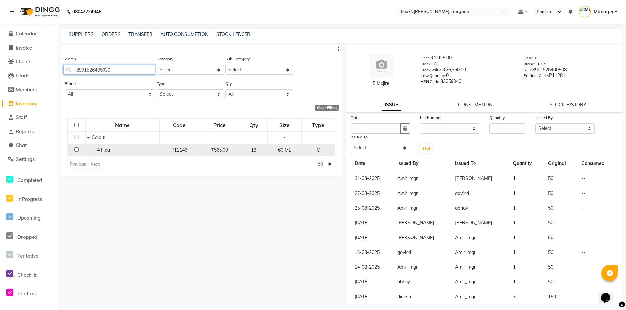
type input "8901526405039"
click at [74, 149] on td at bounding box center [77, 150] width 18 height 12
click at [74, 148] on td at bounding box center [77, 150] width 18 height 12
click at [76, 150] on input "checkbox" at bounding box center [76, 150] width 4 height 4
checkbox input "true"
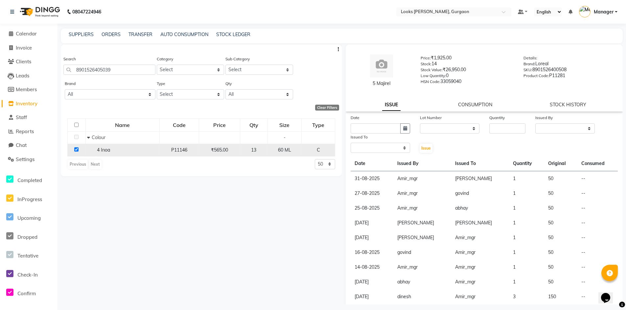
select select
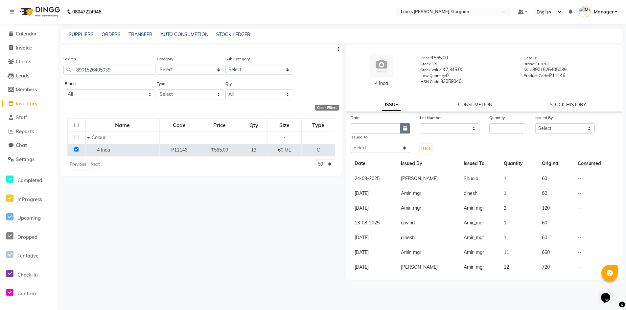
click at [408, 131] on button "button" at bounding box center [405, 129] width 10 height 10
select select "9"
select select "2025"
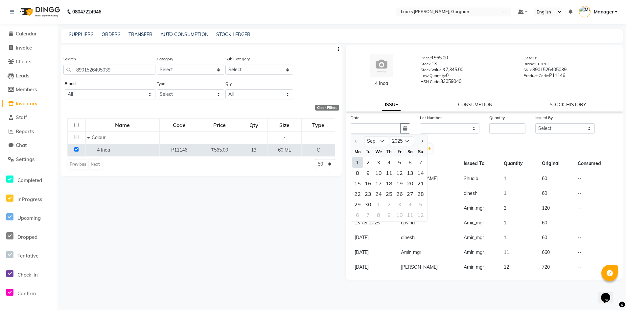
click at [358, 165] on div "1" at bounding box center [357, 162] width 11 height 11
type input "01-09-2025"
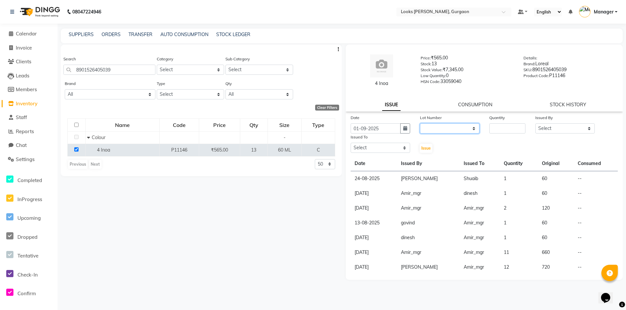
click at [430, 127] on select "None" at bounding box center [449, 129] width 59 height 10
select select "0: null"
click at [420, 124] on select "None" at bounding box center [449, 129] width 59 height 10
click at [494, 126] on input "number" at bounding box center [507, 129] width 36 height 10
type input "1"
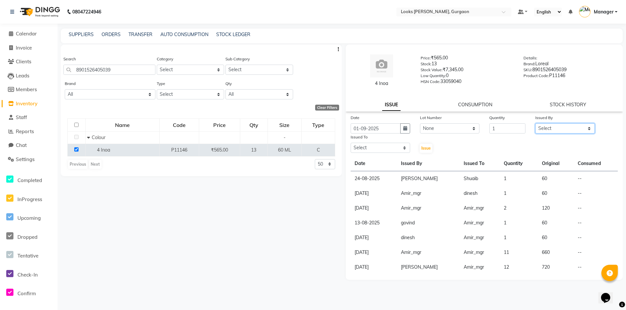
click at [547, 131] on select "Select [PERSON_NAME] [PERSON_NAME] Counter_Sales Deepak_pdct [PERSON_NAME] Mana…" at bounding box center [564, 129] width 59 height 10
select select "82818"
click at [535, 124] on select "Select [PERSON_NAME] [PERSON_NAME] Counter_Sales Deepak_pdct [PERSON_NAME] Mana…" at bounding box center [564, 129] width 59 height 10
click at [378, 150] on select "Select [PERSON_NAME] [PERSON_NAME] Counter_Sales Deepak_pdct [PERSON_NAME] Mana…" at bounding box center [380, 148] width 59 height 10
select select "82372"
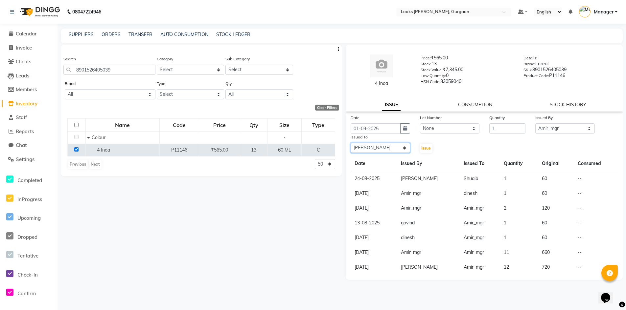
click at [351, 143] on select "Select [PERSON_NAME] [PERSON_NAME] Counter_Sales Deepak_pdct [PERSON_NAME] Mana…" at bounding box center [380, 148] width 59 height 10
click at [423, 147] on span "Issue" at bounding box center [426, 148] width 10 height 5
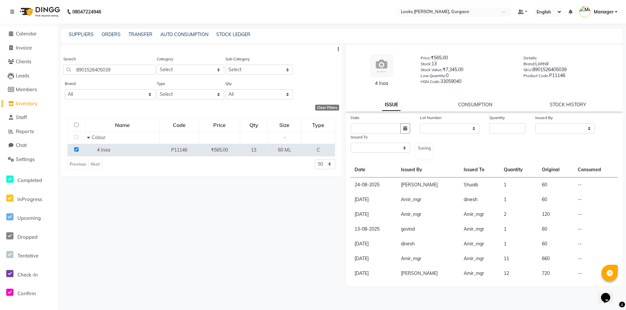
select select
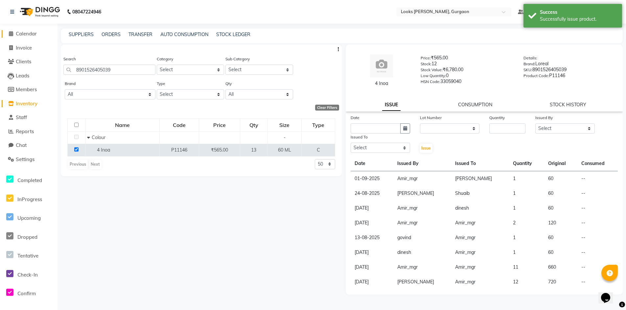
click at [31, 34] on span "Calendar" at bounding box center [26, 34] width 21 height 6
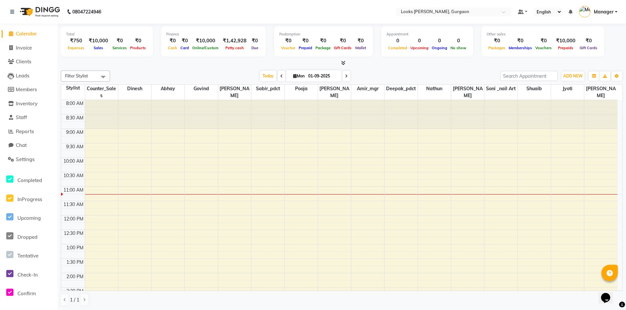
click at [24, 32] on span "Calendar" at bounding box center [26, 34] width 21 height 6
click at [22, 34] on span "Calendar" at bounding box center [26, 34] width 21 height 6
click at [23, 33] on span "Calendar" at bounding box center [26, 34] width 21 height 6
